Goal: Ask a question

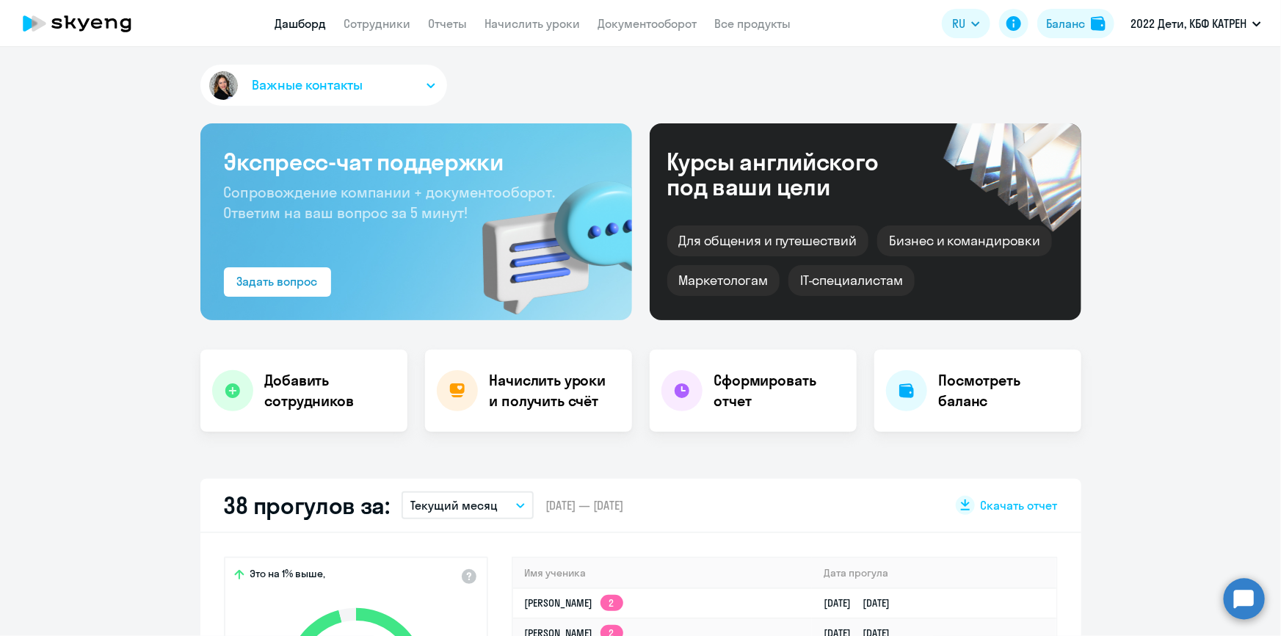
click at [1249, 600] on circle at bounding box center [1244, 598] width 41 height 41
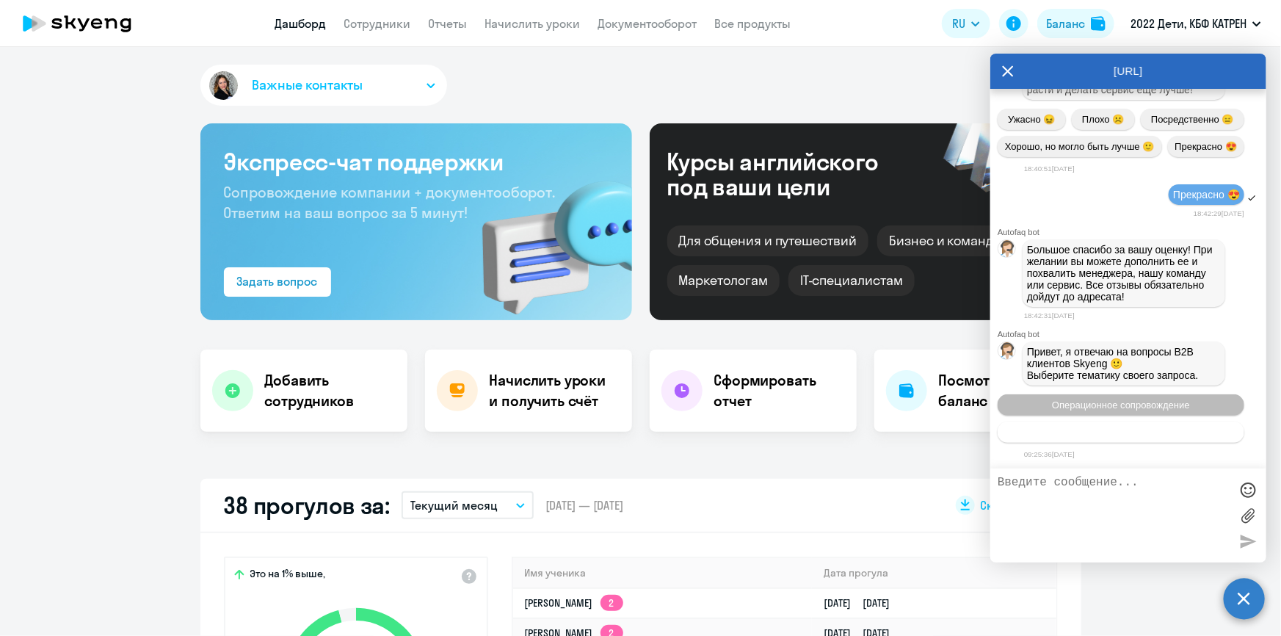
scroll to position [69059, 0]
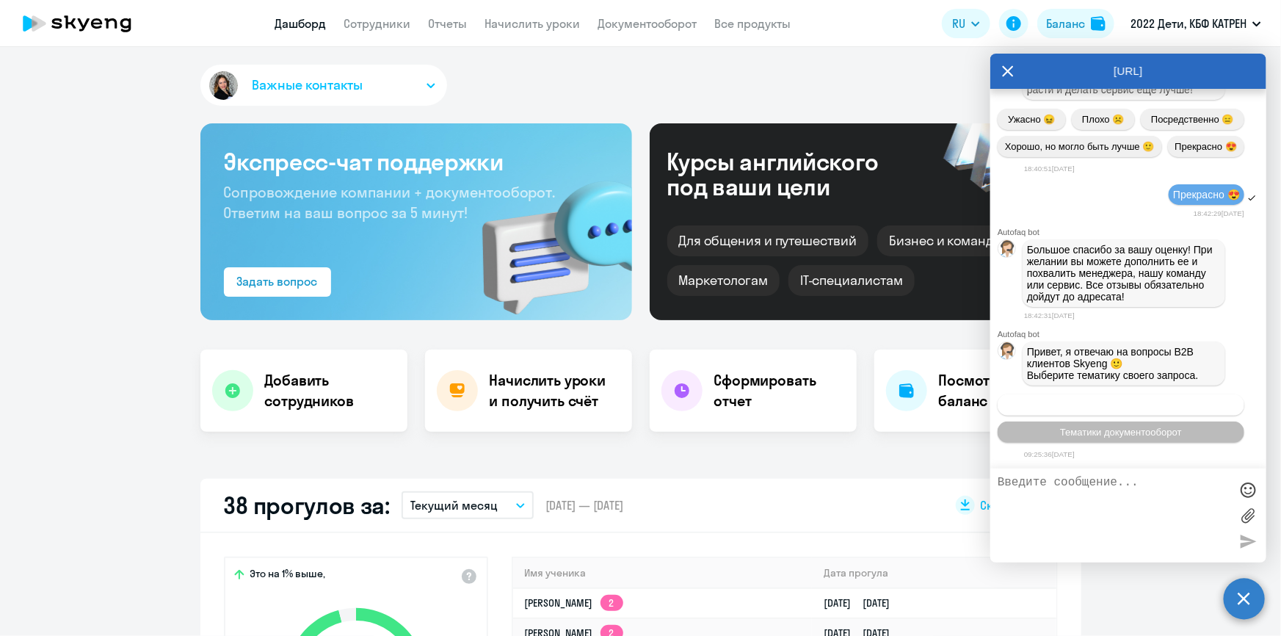
click at [1097, 407] on span "Операционное сопровождение" at bounding box center [1121, 404] width 138 height 11
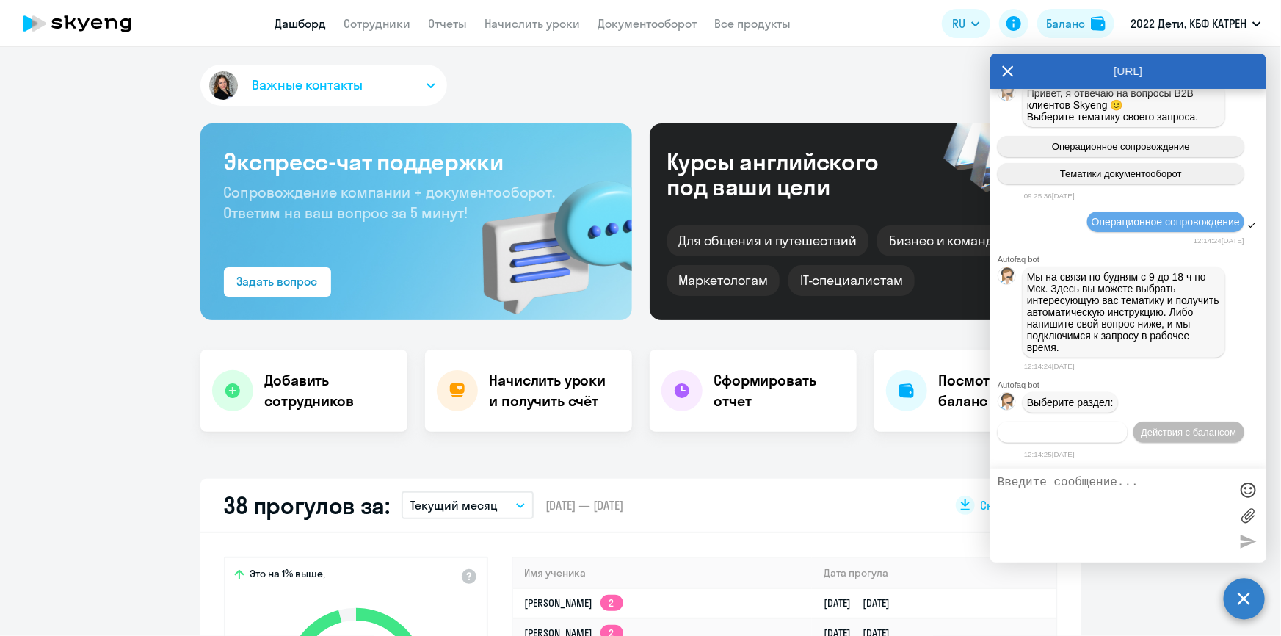
scroll to position [69321, 0]
click at [1063, 435] on span "Действия по сотрудникам" at bounding box center [1063, 431] width 114 height 11
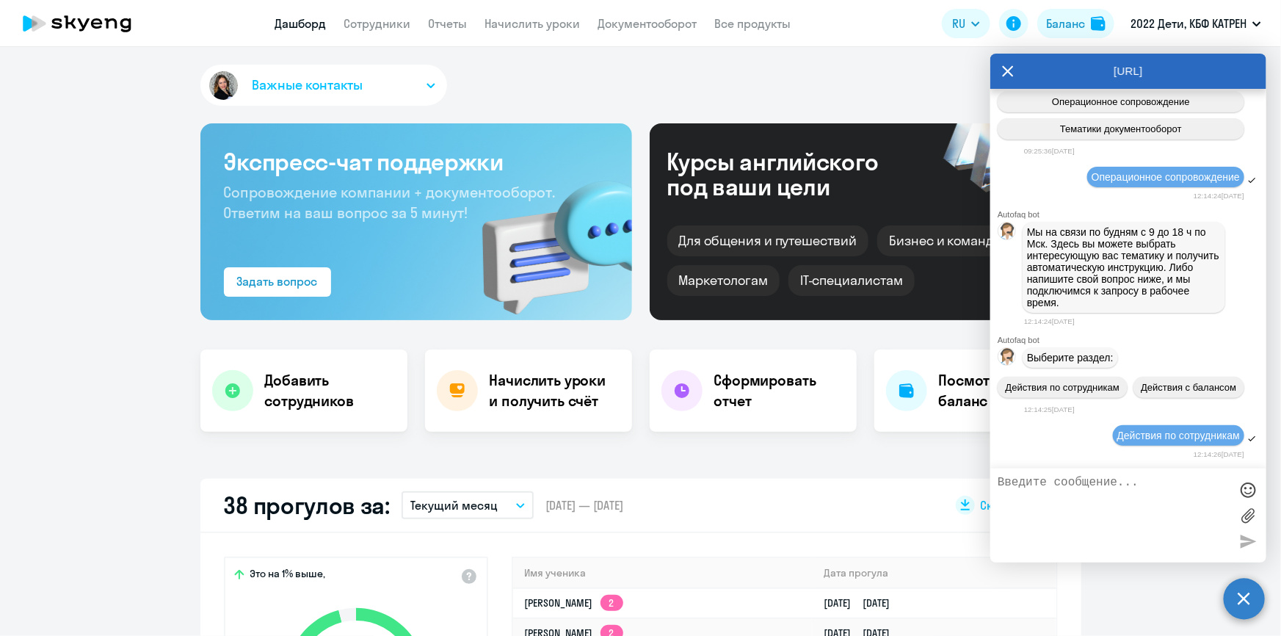
scroll to position [69537, 0]
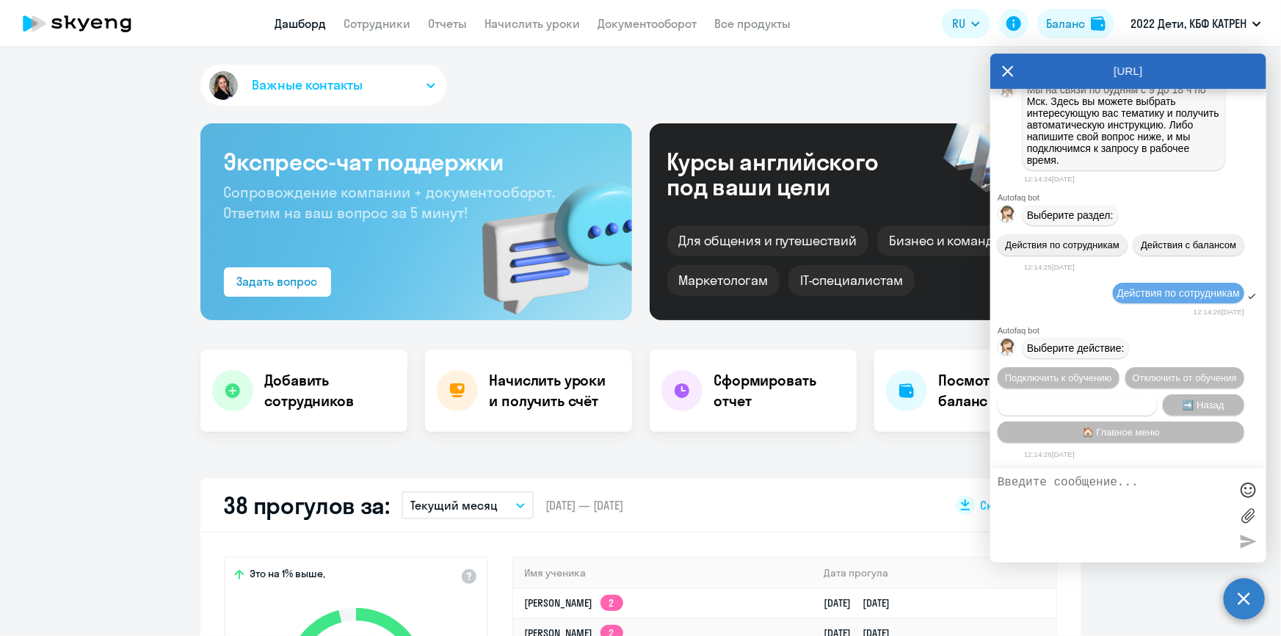
click at [1098, 404] on span "Сотруднику нужна помощь" at bounding box center [1076, 404] width 119 height 11
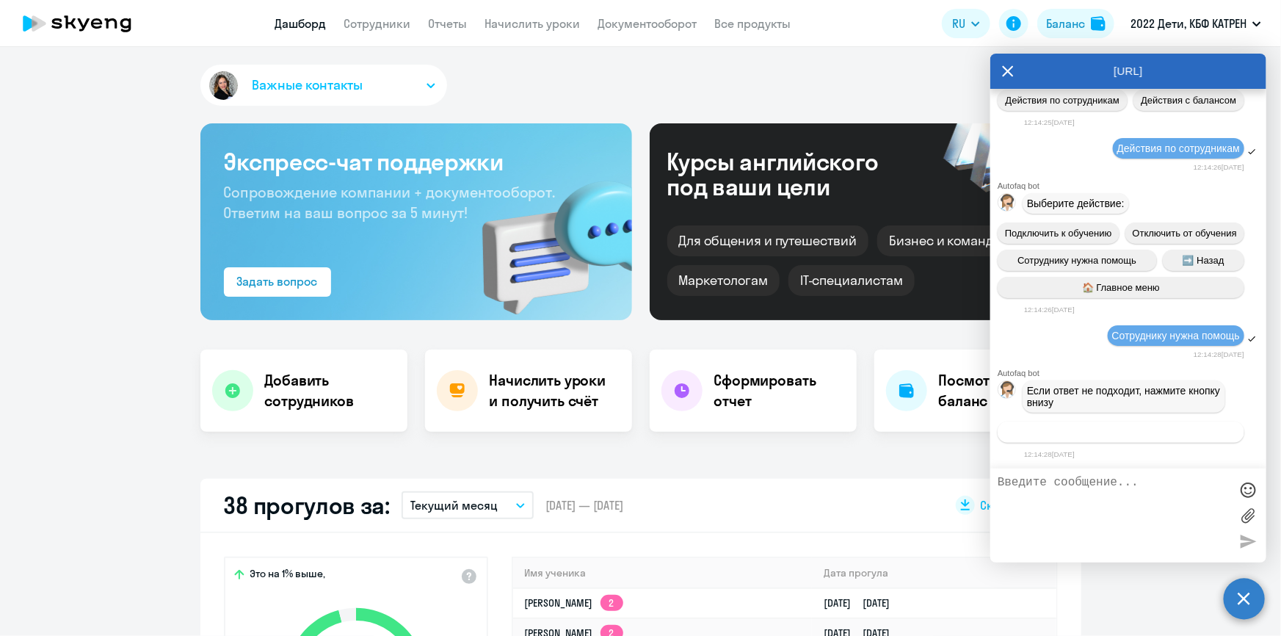
scroll to position [70053, 0]
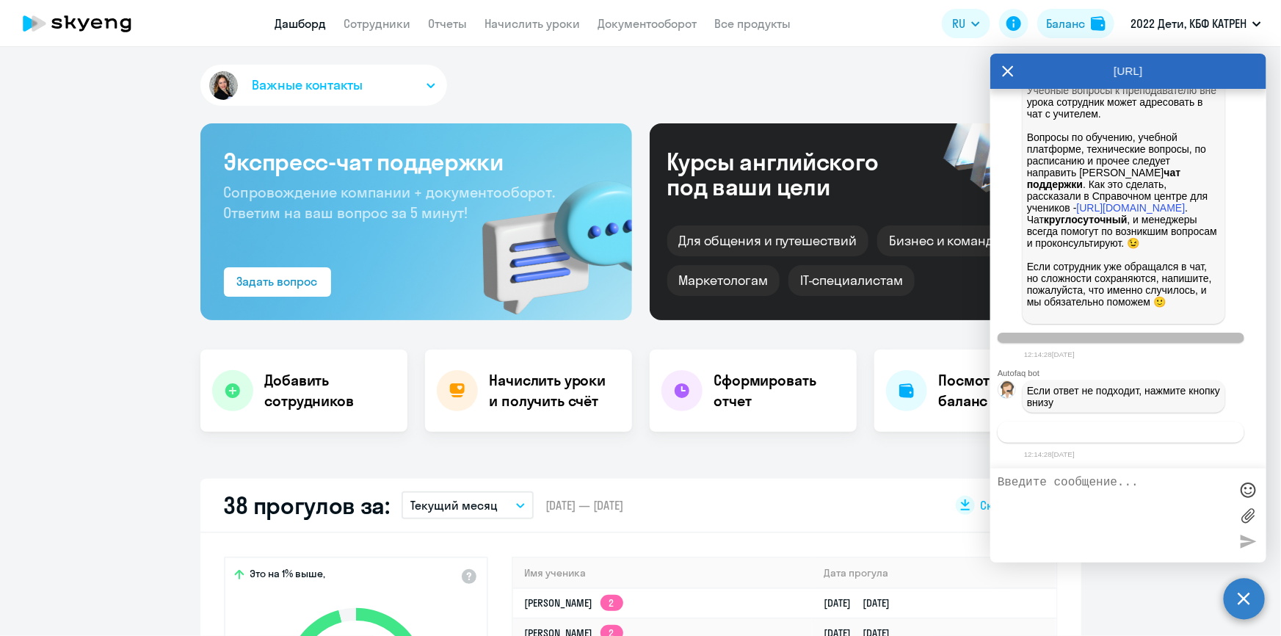
click at [1096, 432] on span "Связаться с менеджером" at bounding box center [1120, 431] width 112 height 11
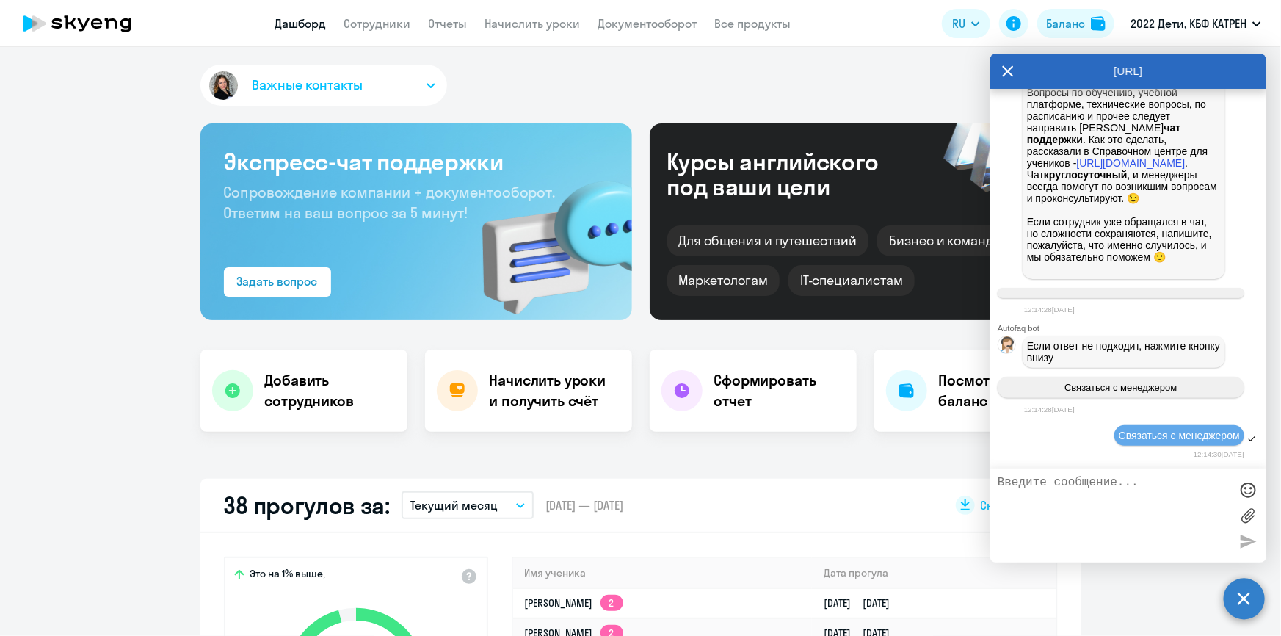
scroll to position [70098, 0]
click at [1083, 490] on textarea at bounding box center [1113, 515] width 232 height 79
click at [1003, 497] on textarea "Здравствуйте! Не обращалась к Вам в выходной день" at bounding box center [1113, 515] width 232 height 79
click at [1092, 509] on textarea "Здравствуйте! Ещё не обращалась к Вам в выходной день" at bounding box center [1113, 515] width 232 height 79
paste textarea "42386443"
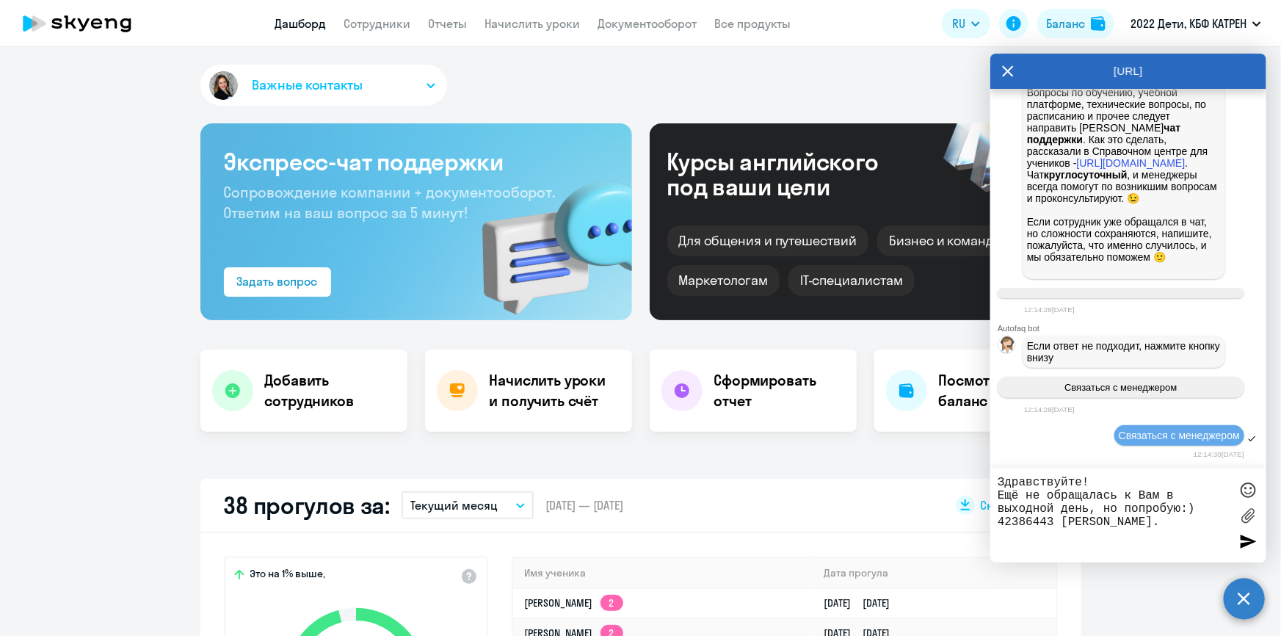
click at [1011, 537] on textarea "Здравствуйте! Ещё не обращалась к Вам в выходной день, но попробую:) 42386443 […" at bounding box center [1113, 515] width 232 height 79
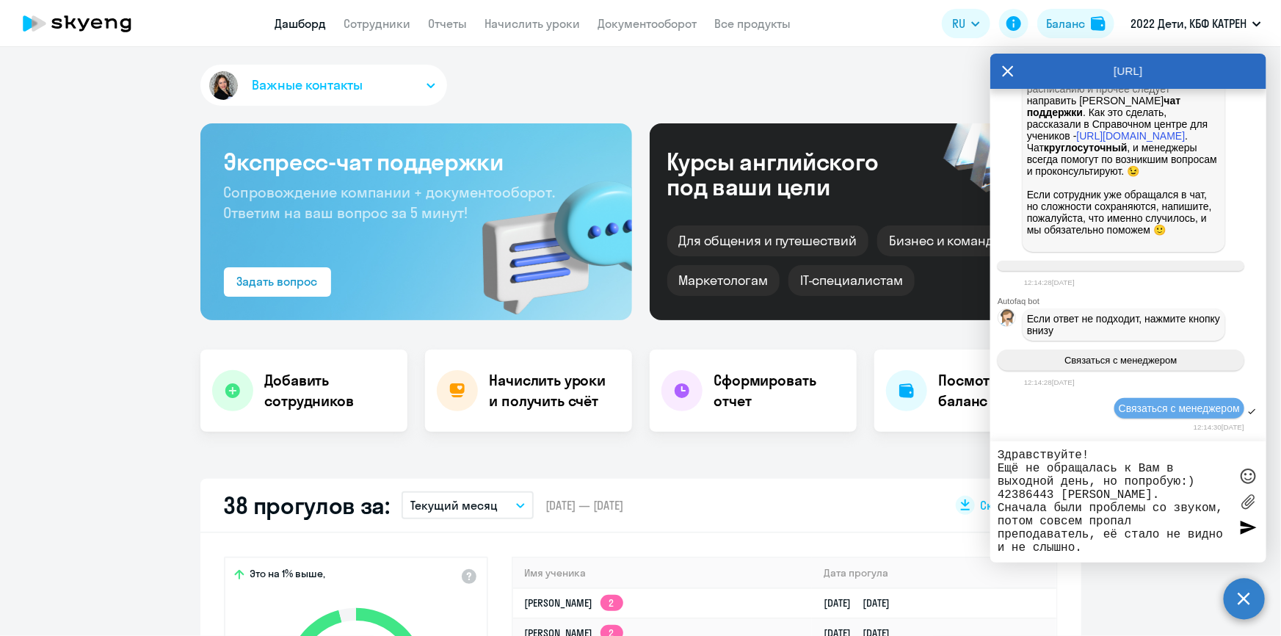
click at [1217, 512] on textarea "Здравствуйте! Ещё не обращалась к Вам в выходной день, но попробую:) 42386443 […" at bounding box center [1113, 501] width 232 height 106
click at [1219, 507] on textarea "Здравствуйте! Ещё не обращалась к Вам в выходной день, но попробую:) 42386443 […" at bounding box center [1113, 501] width 232 height 106
drag, startPoint x: 1217, startPoint y: 507, endPoint x: 1151, endPoint y: 510, distance: 66.1
click at [1151, 510] on textarea "Здравствуйте! Ещё не обращалась к Вам в выходной день, но попробую:) 42386443 […" at bounding box center [1113, 501] width 232 height 106
click at [1074, 520] on textarea "Здравствуйте! Ещё не обращалась к Вам в выходной день, но попробую:) 42386443 […" at bounding box center [1113, 501] width 232 height 106
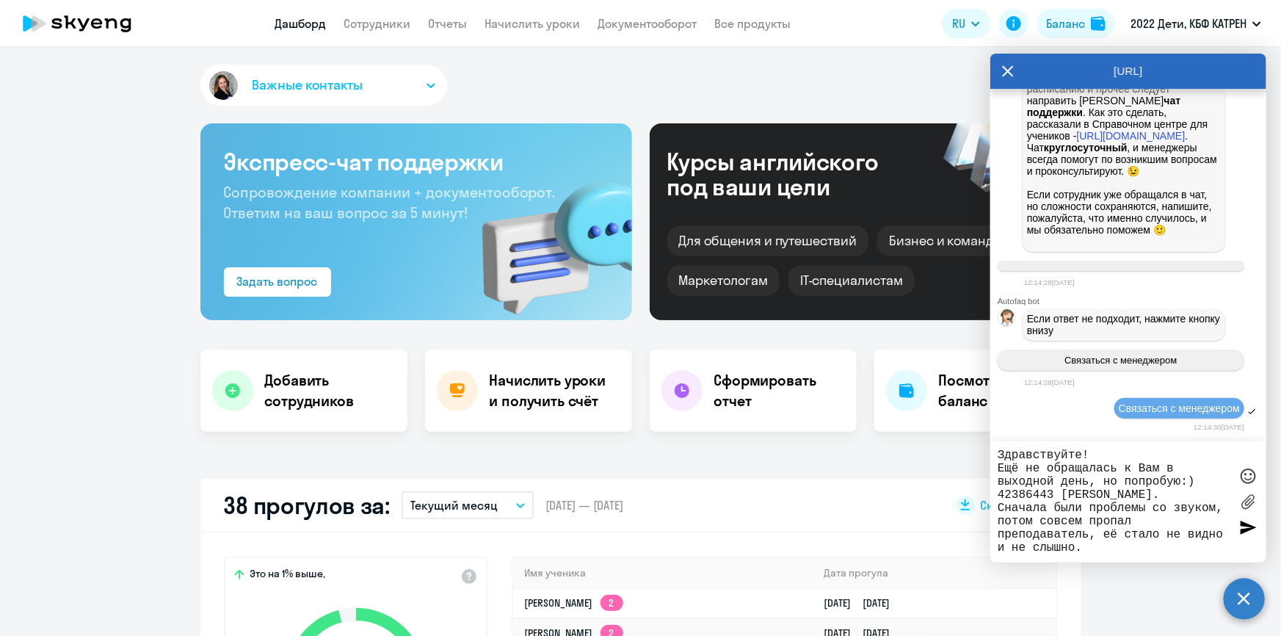
click at [1093, 509] on textarea "Здравствуйте! Ещё не обращалась к Вам в выходной день, но попробую:) 42386443 […" at bounding box center [1113, 501] width 232 height 106
drag, startPoint x: 1000, startPoint y: 506, endPoint x: 1089, endPoint y: 530, distance: 91.9
click at [1089, 530] on textarea "Здравствуйте! Ещё не обращалась к Вам в выходной день, но попробую:) 42386443 […" at bounding box center [1113, 501] width 232 height 106
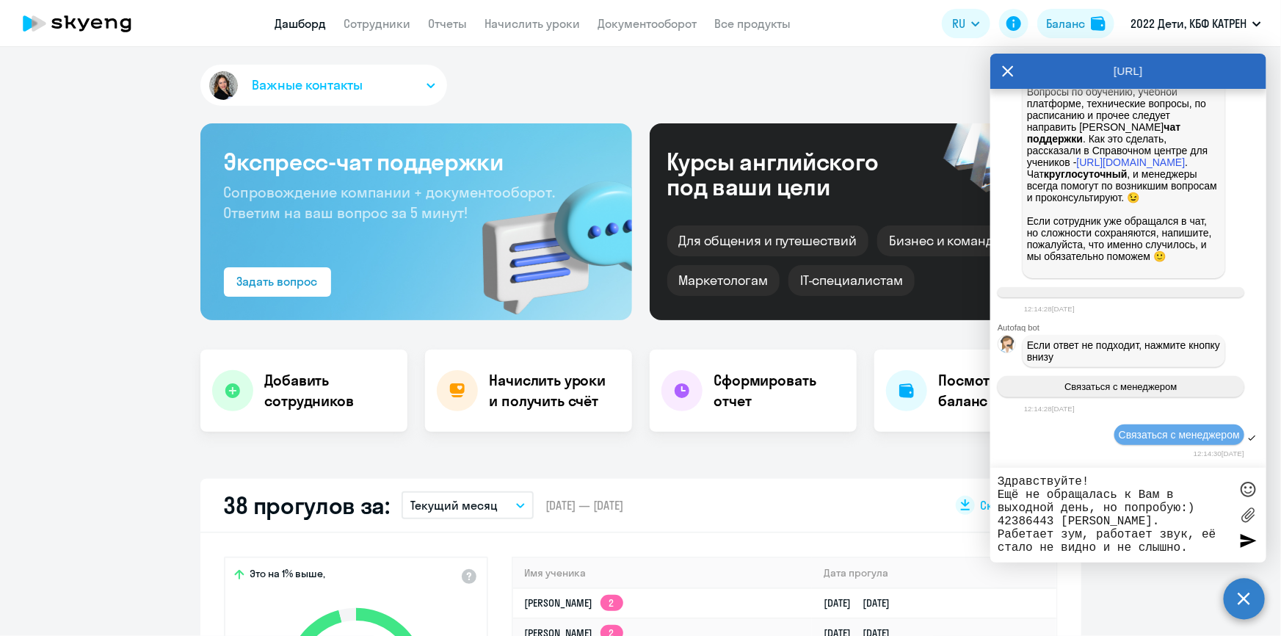
click at [1019, 529] on textarea "Здравствуйте! Ещё не обращалась к Вам в выходной день, но попробую:) 42386443 […" at bounding box center [1113, 515] width 232 height 80
drag, startPoint x: 1189, startPoint y: 536, endPoint x: 1147, endPoint y: 489, distance: 62.9
click at [1189, 536] on textarea "Здравствуйте! Ещё не обращалась к Вам в выходной день, но попробую:) 42386443 […" at bounding box center [1113, 515] width 232 height 80
click at [1190, 539] on textarea "Здравствуйте! Ещё не обращалась к Вам в выходной день, но попробую:) 42386443 […" at bounding box center [1113, 515] width 232 height 80
click at [1194, 539] on textarea "Здравствуйте! Ещё не обращалась к Вам в выходной день, но попробую:) 42386443 […" at bounding box center [1113, 515] width 232 height 80
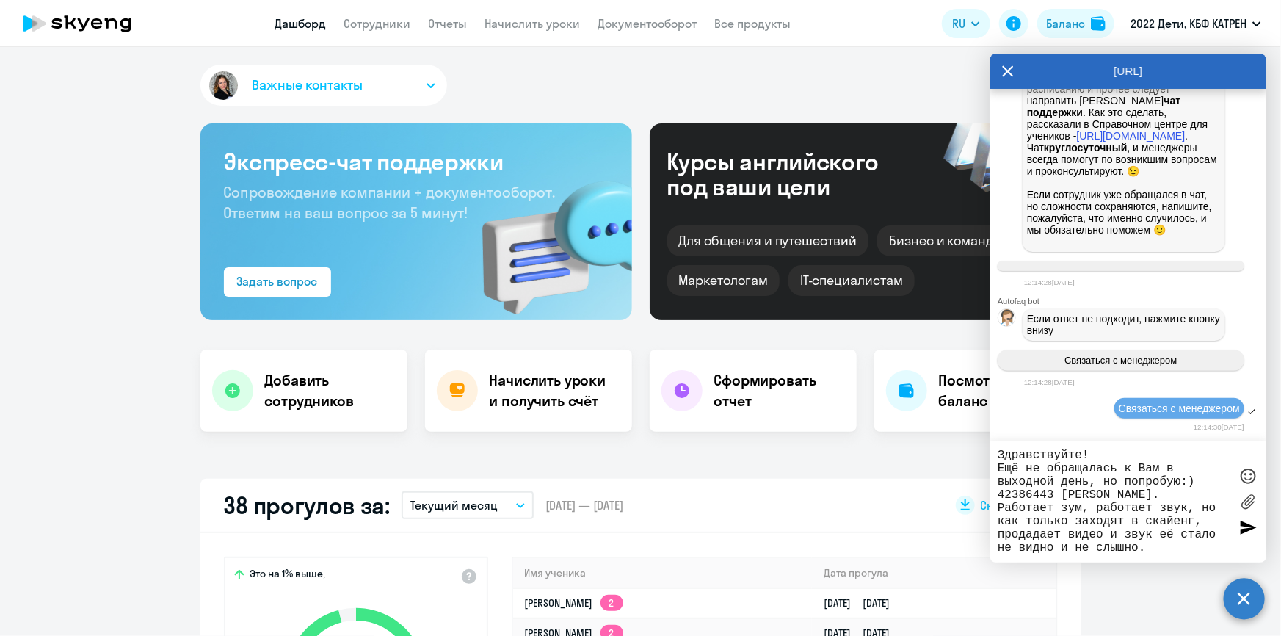
click at [1025, 542] on textarea "Здравствуйте! Ещё не обращалась к Вам в выходной день, но попробую:) 42386443 […" at bounding box center [1113, 501] width 232 height 106
click at [1034, 534] on textarea "Здравствуйте! Ещё не обращалась к Вам в выходной день, но попробую:) 42386443 […" at bounding box center [1113, 501] width 232 height 106
drag, startPoint x: 1159, startPoint y: 535, endPoint x: 1142, endPoint y: 547, distance: 20.6
click at [1141, 547] on textarea "Здравствуйте! Ещё не обращалась к Вам в выходной день, но попробую:) 42386443 […" at bounding box center [1113, 501] width 232 height 106
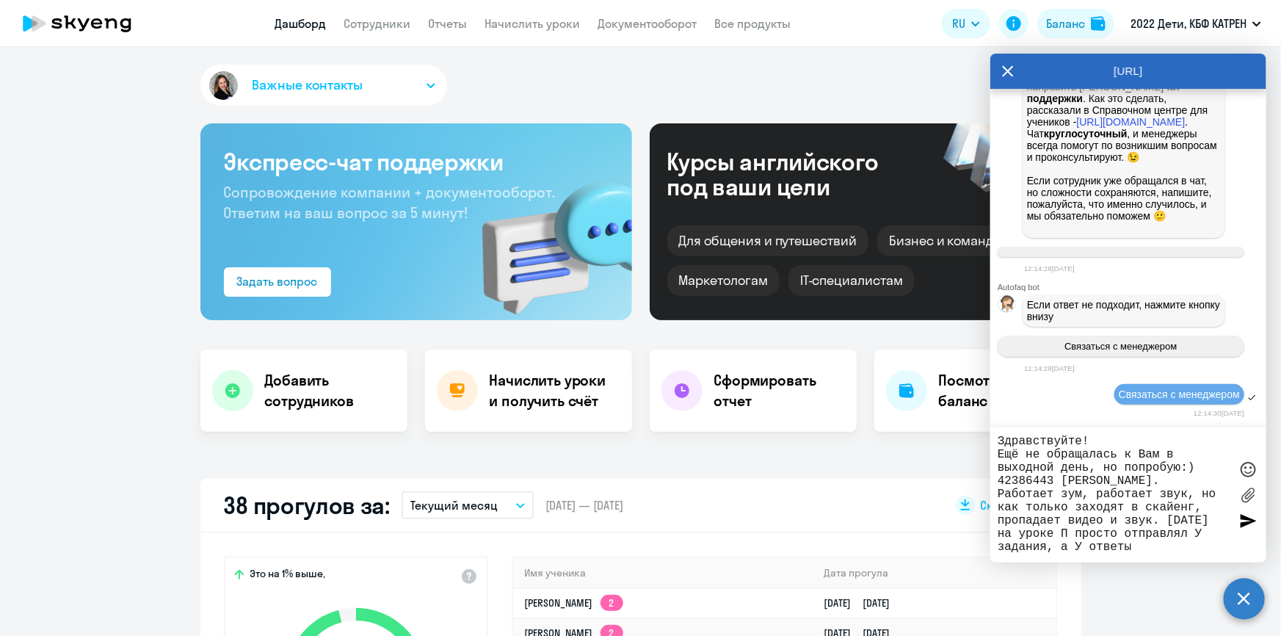
click at [1088, 547] on textarea "Здравствуйте! Ещё не обращалась к Вам в выходной день, но попробую:) 42386443 […" at bounding box center [1113, 495] width 232 height 120
click at [1157, 544] on textarea "Здравствуйте! Ещё не обращалась к Вам в выходной день, но попробую:) 42386443 […" at bounding box center [1113, 495] width 232 height 120
click at [1113, 550] on textarea "Здравствуйте! Ещё не обращалась к Вам в выходной день, но попробую:) 42386443 […" at bounding box center [1113, 495] width 232 height 120
click at [1228, 545] on textarea "Здравствуйте! Ещё не обращалась к Вам в выходной день, но попробую:) 42386443 […" at bounding box center [1113, 495] width 232 height 120
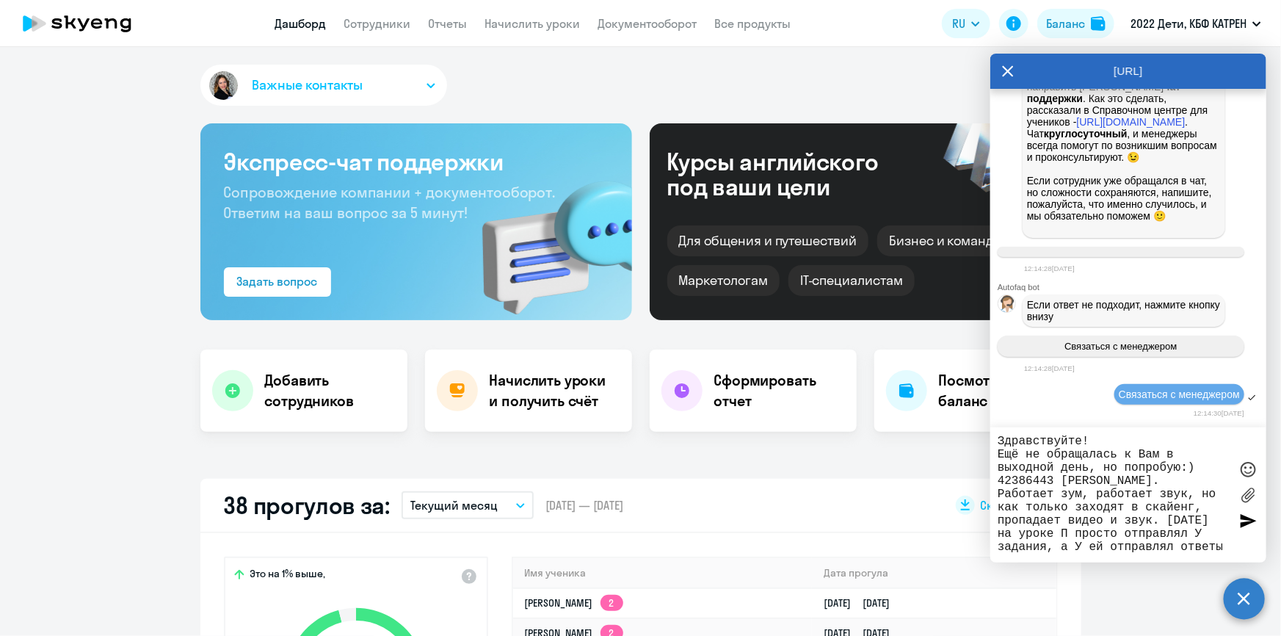
click at [1226, 548] on textarea "Здравствуйте! Ещё не обращалась к Вам в выходной день, но попробую:) 42386443 […" at bounding box center [1113, 495] width 232 height 120
click at [1223, 545] on textarea "Здравствуйте! Ещё не обращалась к Вам в выходной день, но попробую:) 42386443 […" at bounding box center [1113, 495] width 232 height 120
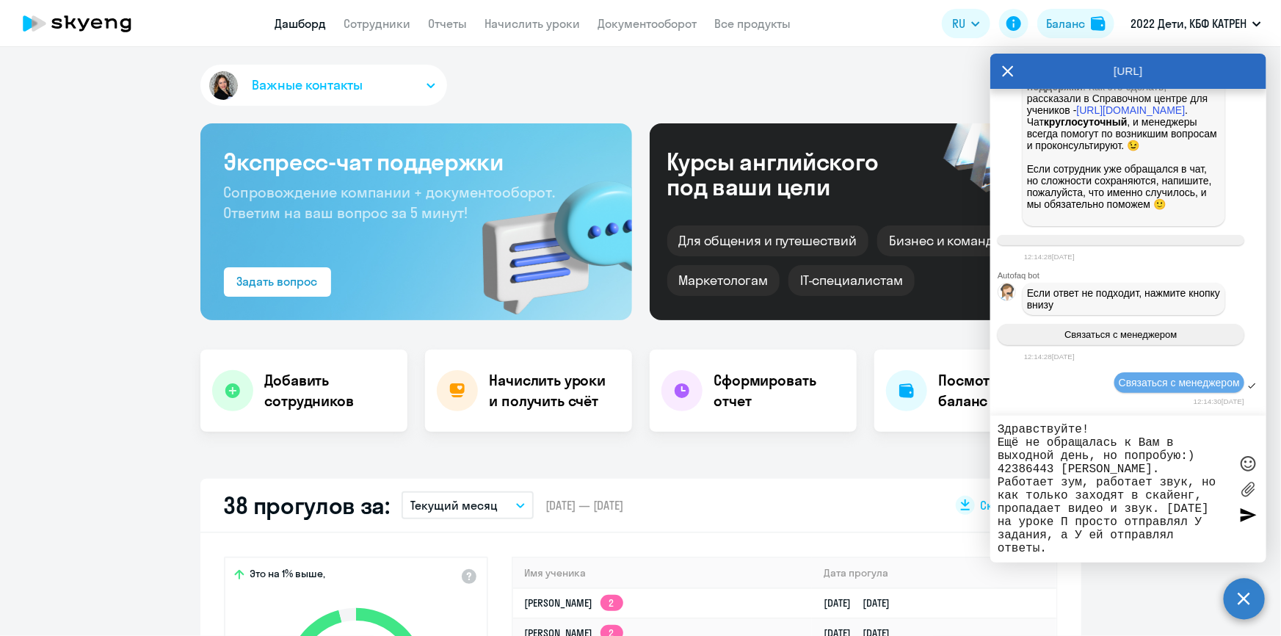
click at [1056, 549] on textarea "Здравствуйте! Ещё не обращалась к Вам в выходной день, но попробую:) 42386443 […" at bounding box center [1113, 489] width 232 height 132
click at [1092, 550] on textarea "Здравствуйте! Ещё не обращалась к Вам в выходной день, но попробую:) 42386443 […" at bounding box center [1113, 489] width 232 height 132
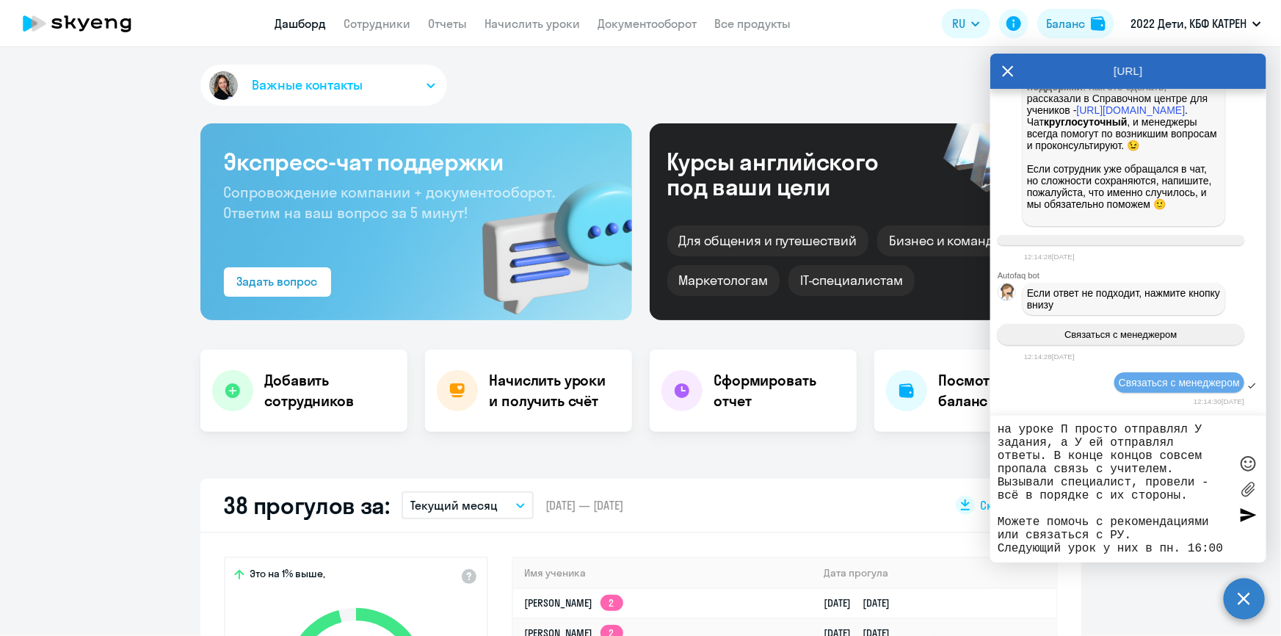
scroll to position [108, 0]
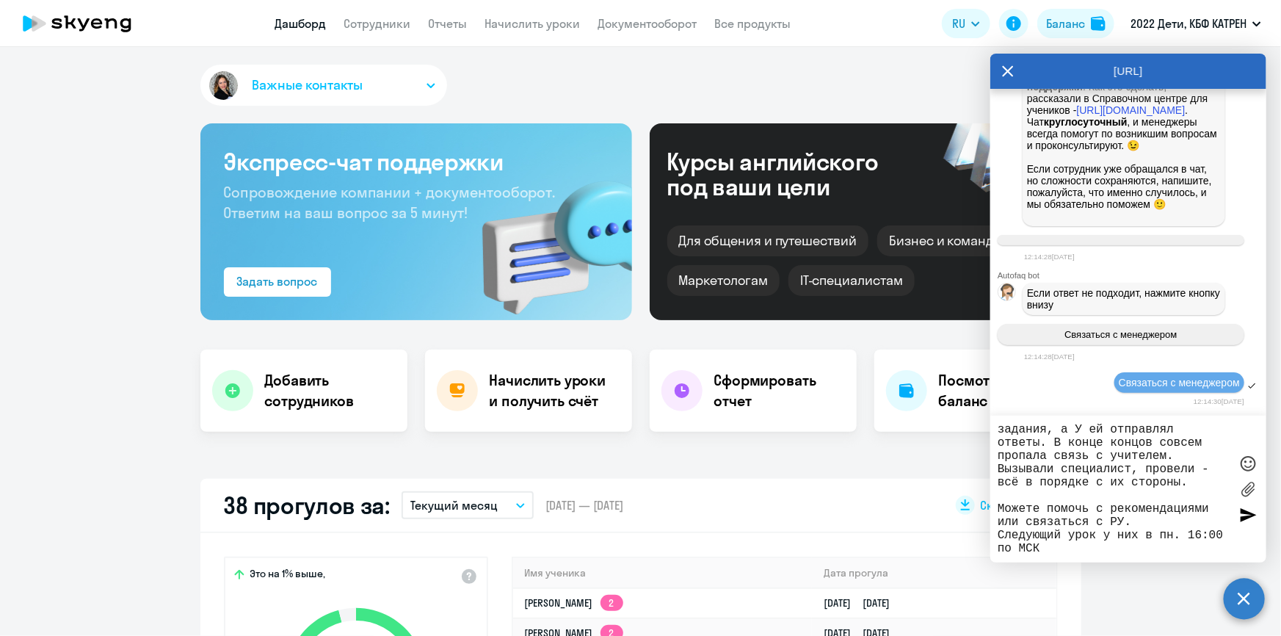
click at [1098, 548] on textarea "Здравствуйте! Ещё не обращалась к Вам в выходной день, но попробую:) 42386443 […" at bounding box center [1113, 489] width 232 height 132
drag, startPoint x: 998, startPoint y: 510, endPoint x: 1089, endPoint y: 512, distance: 91.0
click at [1089, 512] on textarea "Здравствуйте! Ещё не обращалась к Вам в выходной день, но попробую:) 42386443 […" at bounding box center [1113, 489] width 232 height 132
click at [1101, 550] on textarea "Здравствуйте! Ещё не обращалась к Вам в выходной день, но попробую:) 42386443 […" at bounding box center [1113, 489] width 232 height 132
click at [1083, 547] on textarea "Здравствуйте! Ещё не обращалась к Вам в выходной день, но попробую:) 42386443 […" at bounding box center [1113, 489] width 232 height 132
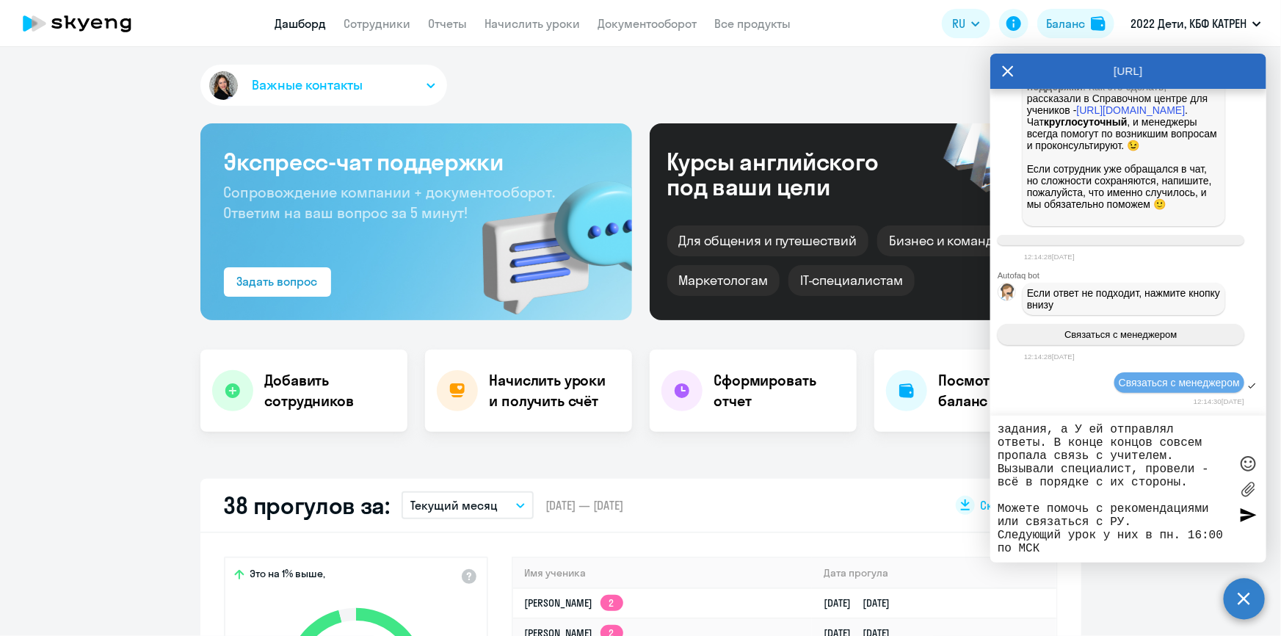
click at [1103, 551] on textarea "Здравствуйте! Ещё не обращалась к Вам в выходной день, но попробую:) 42386443 […" at bounding box center [1113, 489] width 232 height 132
drag, startPoint x: 999, startPoint y: 506, endPoint x: 1092, endPoint y: 506, distance: 93.2
click at [1092, 506] on textarea "Здравствуйте! Ещё не обращалась к Вам в выходной день, но попробую:) 42386443 […" at bounding box center [1113, 489] width 232 height 132
click at [1089, 510] on textarea "Здравствуйте! Ещё не обращалась к Вам в выходной день, но попробую:) 42386443 […" at bounding box center [1113, 489] width 232 height 132
click at [1135, 520] on textarea "Здравствуйте! Ещё не обращалась к Вам в выходной день, но попробую:) 42386443 […" at bounding box center [1113, 489] width 232 height 132
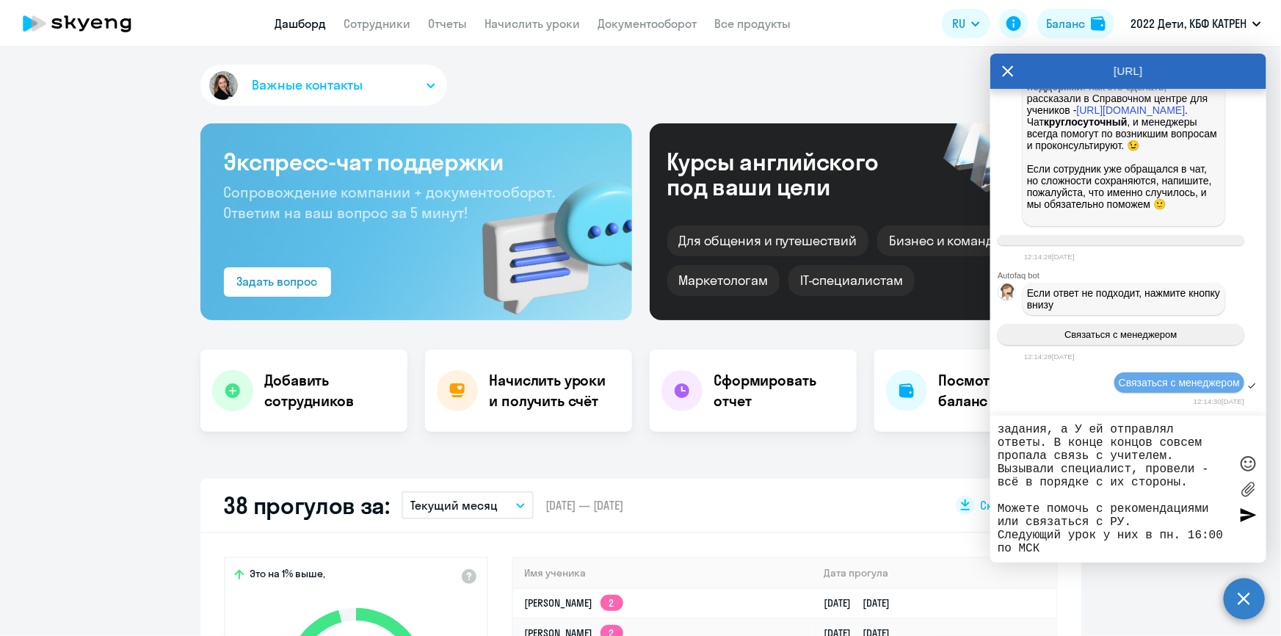
drag, startPoint x: 998, startPoint y: 509, endPoint x: 1086, endPoint y: 507, distance: 88.1
click at [1086, 507] on textarea "Здравствуйте! Ещё не обращалась к Вам в выходной день, но попробую:) 42386443 […" at bounding box center [1113, 489] width 232 height 132
drag, startPoint x: 1195, startPoint y: 523, endPoint x: 1155, endPoint y: 523, distance: 39.6
click at [1155, 523] on textarea "Здравствуйте! Ещё не обращалась к Вам в выходной день, но попробую:) 42386443 […" at bounding box center [1113, 489] width 232 height 132
click at [1116, 530] on textarea "Здравствуйте! Ещё не обращалась к Вам в выходной день, но попробую:) 42386443 […" at bounding box center [1113, 489] width 232 height 132
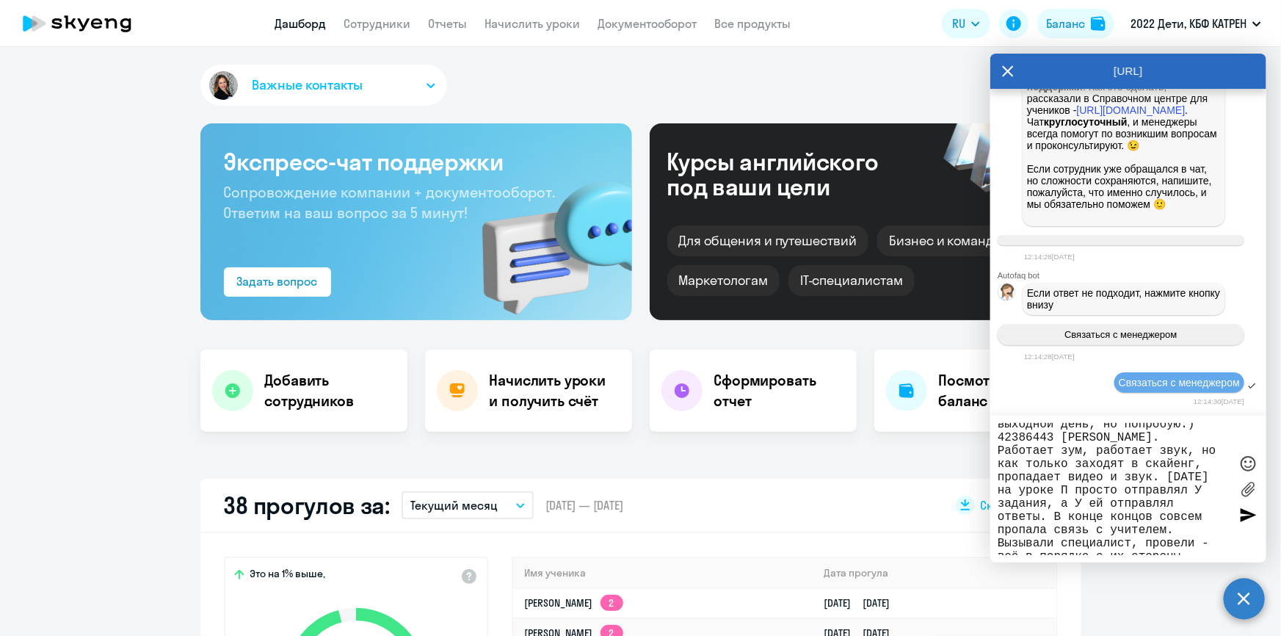
scroll to position [0, 0]
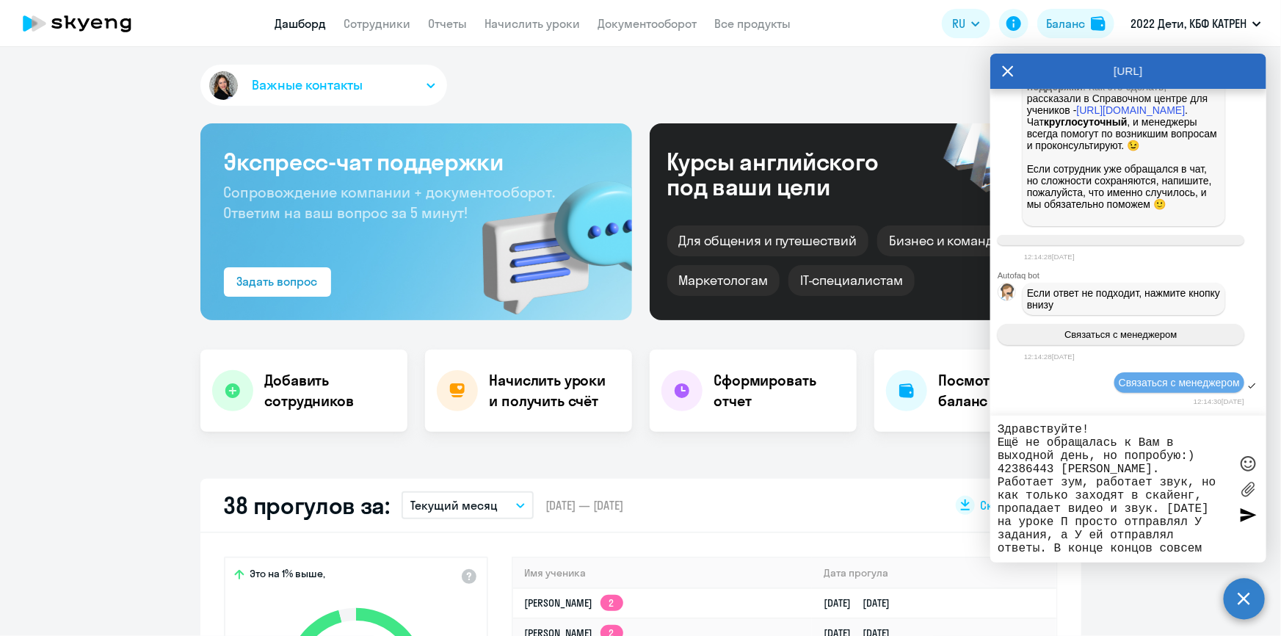
click at [1152, 496] on textarea "Здравствуйте! Ещё не обращалась к Вам в выходной день, но попробую:) 42386443 […" at bounding box center [1113, 489] width 232 height 132
click at [1118, 500] on textarea "Здравствуйте! Ещё не обращалась к Вам в выходной день, но попробую:) 42386443 […" at bounding box center [1113, 489] width 232 height 132
click at [1190, 481] on textarea "Здравствуйте! Ещё не обращалась к Вам в выходной день, но попробую:) 42386443 […" at bounding box center [1113, 489] width 232 height 132
click at [1193, 484] on textarea "Здравствуйте! Ещё не обращалась к Вам в выходной день, но попробую:) 42386443 […" at bounding box center [1113, 489] width 232 height 132
type textarea "Здравствуйте! Ещё не обращалась к Вам в выходной день, но попробую:) 42386443 […"
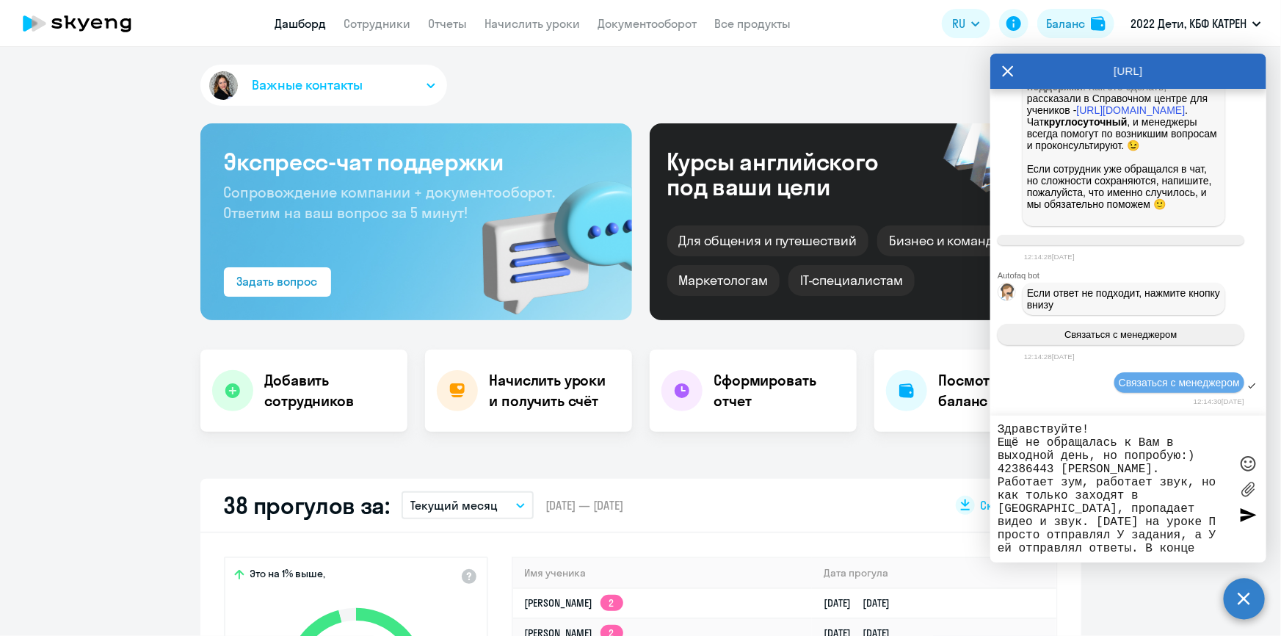
click at [1244, 517] on div at bounding box center [1248, 514] width 22 height 22
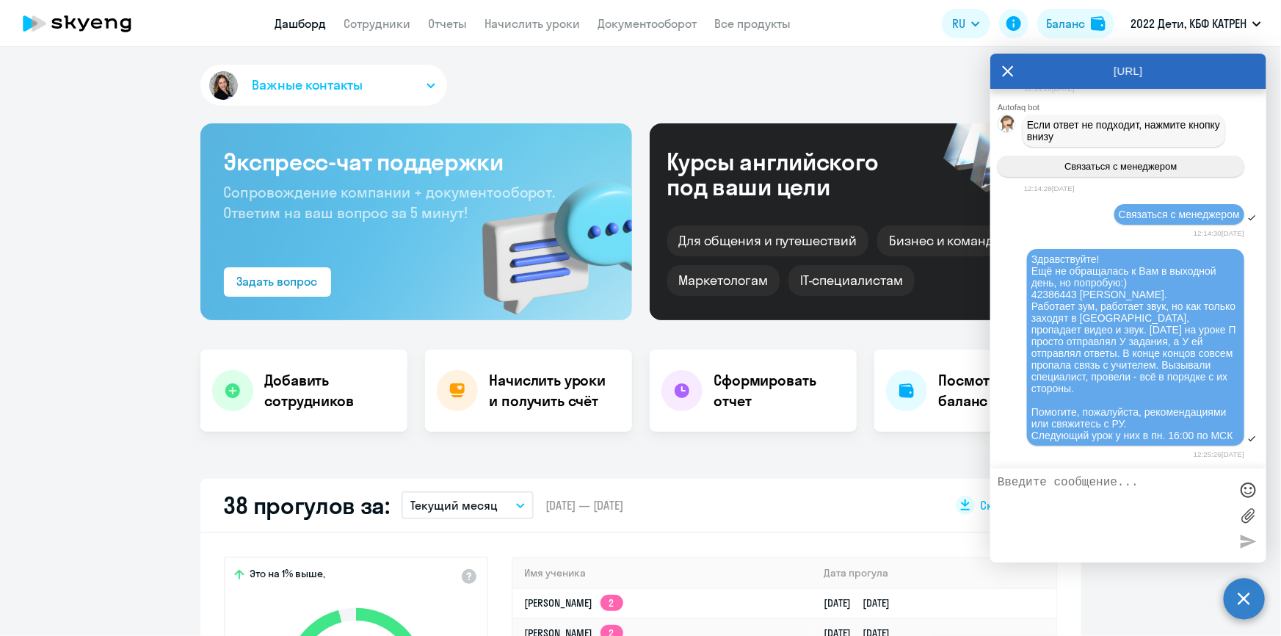
scroll to position [70323, 0]
